Goal: Transaction & Acquisition: Purchase product/service

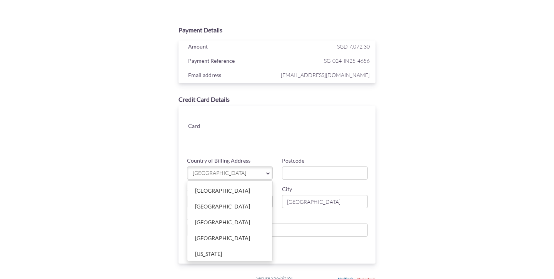
click at [227, 172] on span "[GEOGRAPHIC_DATA]" at bounding box center [226, 173] width 68 height 8
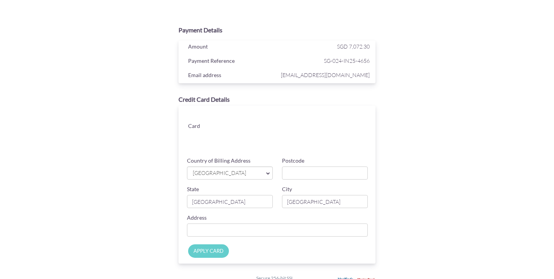
click at [227, 175] on span "[GEOGRAPHIC_DATA]" at bounding box center [226, 173] width 68 height 8
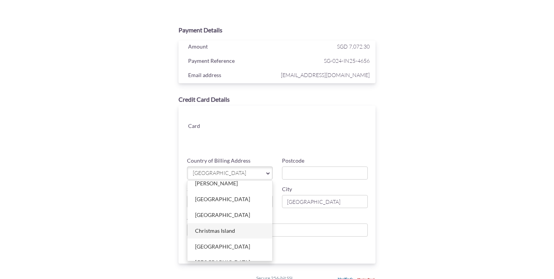
scroll to position [701, 0]
click at [203, 218] on link "[GEOGRAPHIC_DATA]" at bounding box center [229, 214] width 85 height 15
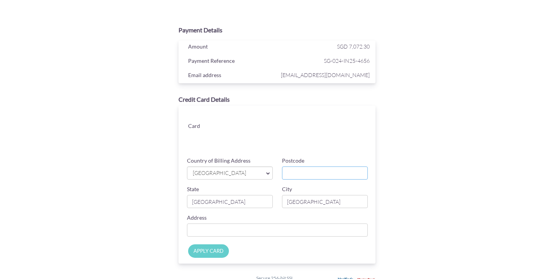
click at [293, 169] on input "Postcode" at bounding box center [325, 172] width 86 height 13
type input "100016"
click at [240, 197] on input "[GEOGRAPHIC_DATA]" at bounding box center [230, 201] width 86 height 13
drag, startPoint x: 249, startPoint y: 200, endPoint x: 151, endPoint y: 200, distance: 98.1
click at [151, 200] on div "Payment Details Amount SGD 7,072.30 Payment Reference SG-024-IN25-4656 Email ad…" at bounding box center [277, 163] width 375 height 283
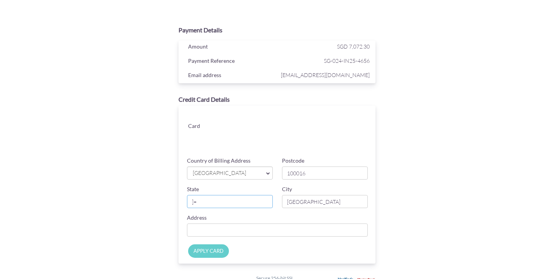
type input "]"
type input "[GEOGRAPHIC_DATA]"
click at [297, 203] on input "[GEOGRAPHIC_DATA]" at bounding box center [325, 201] width 86 height 13
type input "[GEOGRAPHIC_DATA]"
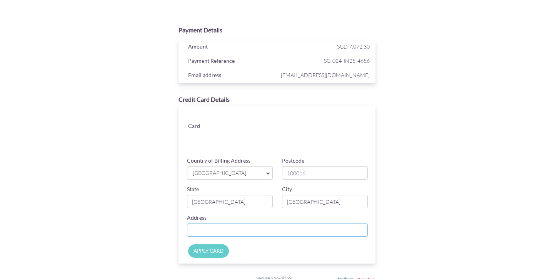
click at [232, 231] on input "Country of Billing Address" at bounding box center [277, 229] width 181 height 13
type input "[GEOGRAPHIC_DATA], [GEOGRAPHIC_DATA], Apt 1624"
drag, startPoint x: 286, startPoint y: 230, endPoint x: 190, endPoint y: 230, distance: 95.8
click at [190, 230] on input "[GEOGRAPHIC_DATA], [GEOGRAPHIC_DATA], Apt 1624" at bounding box center [277, 229] width 181 height 13
click at [232, 228] on input "[GEOGRAPHIC_DATA], [GEOGRAPHIC_DATA], Apt 1624" at bounding box center [277, 229] width 181 height 13
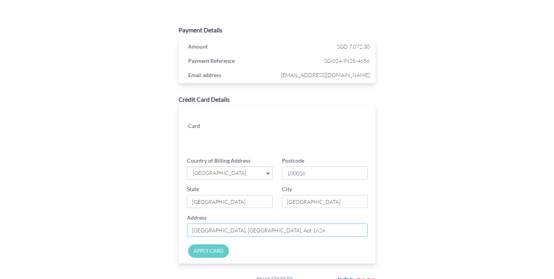
click at [208, 231] on input "[GEOGRAPHIC_DATA], [GEOGRAPHIC_DATA], Apt 1624" at bounding box center [277, 229] width 181 height 13
drag, startPoint x: 213, startPoint y: 232, endPoint x: 284, endPoint y: 234, distance: 71.2
click at [284, 234] on input "[GEOGRAPHIC_DATA], [GEOGRAPHIC_DATA], Apt 1624" at bounding box center [277, 229] width 181 height 13
click at [218, 249] on input "APPLY CARD" at bounding box center [208, 250] width 41 height 13
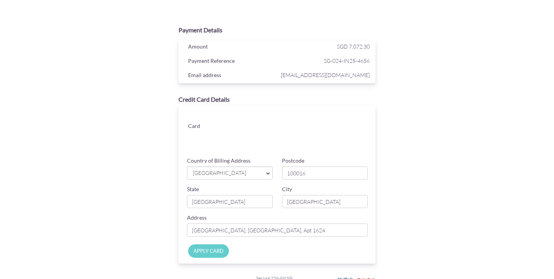
type input "Applying..."
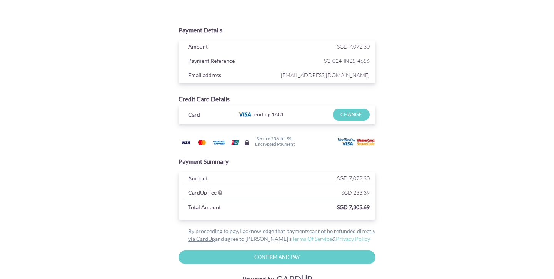
scroll to position [45, 0]
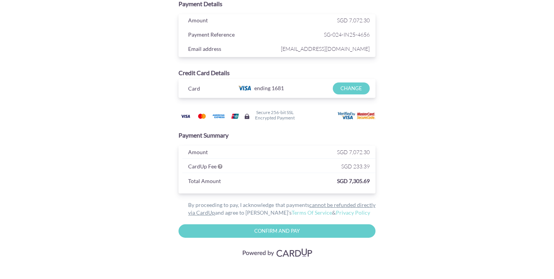
click at [275, 232] on input "Confirm and Pay" at bounding box center [277, 230] width 197 height 13
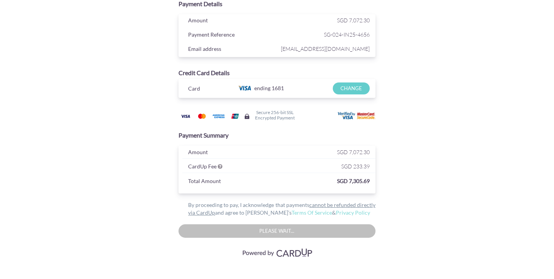
type input "Confirm And Pay"
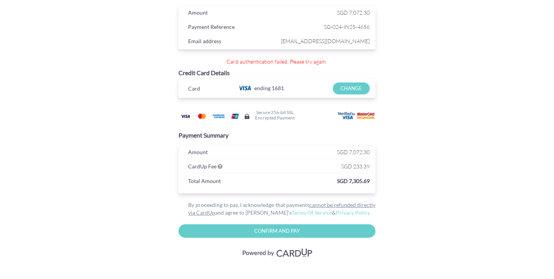
click at [350, 82] on input "CHANGE" at bounding box center [351, 88] width 37 height 12
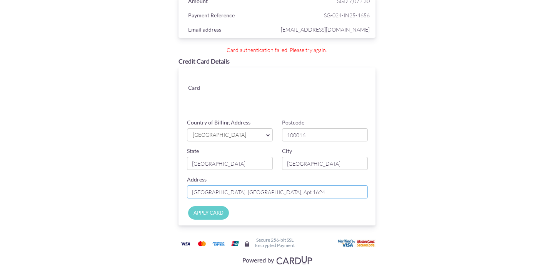
click at [290, 189] on input "[GEOGRAPHIC_DATA], [GEOGRAPHIC_DATA], Apt 1624" at bounding box center [277, 191] width 181 height 13
type input "B"
type input "48-Nanshiliju, [GEOGRAPHIC_DATA]"
click at [222, 216] on input "Apply Card" at bounding box center [208, 212] width 41 height 13
type input "Applying..."
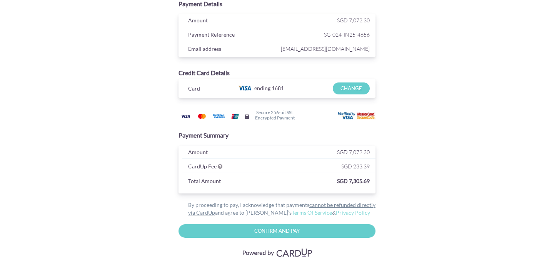
click at [283, 230] on input "Confirm And Pay" at bounding box center [277, 230] width 197 height 13
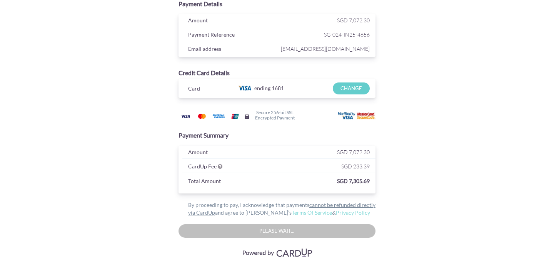
type input "Confirm And Pay"
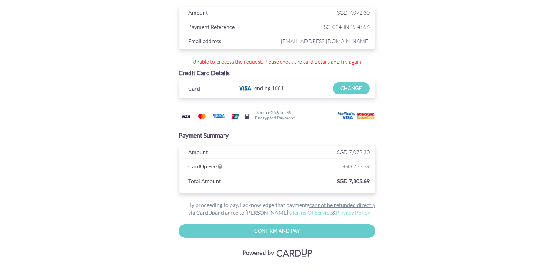
click at [355, 82] on input "CHANGE" at bounding box center [351, 88] width 37 height 12
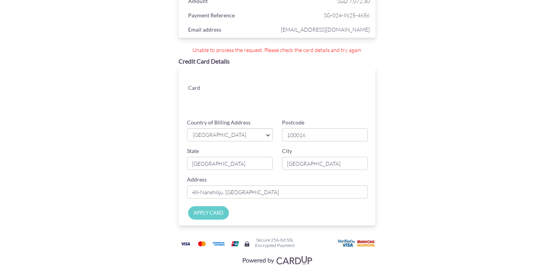
click at [458, 119] on div "Payment Details Amount SGD 7,072.30 Payment Reference SG-024-IN25-4656 Email ad…" at bounding box center [277, 122] width 375 height 290
